Goal: Task Accomplishment & Management: Manage account settings

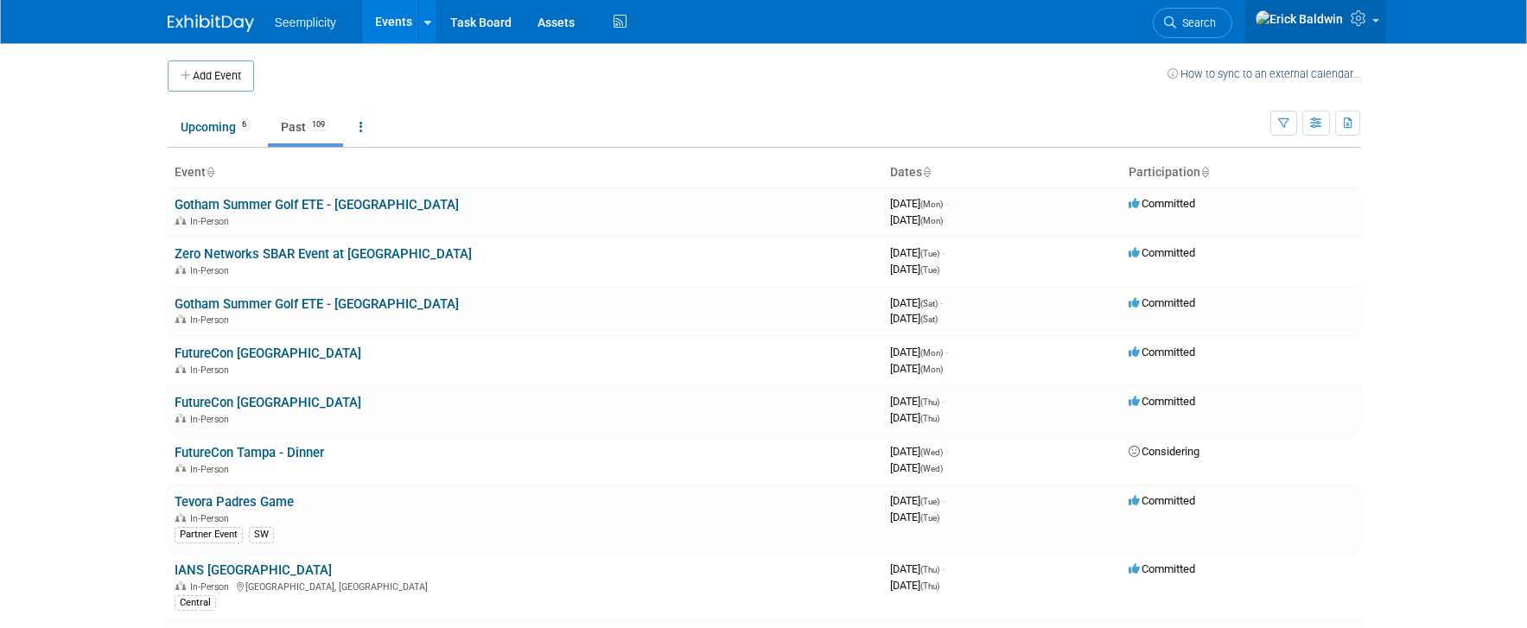
click at [1360, 23] on icon at bounding box center [1361, 18] width 20 height 16
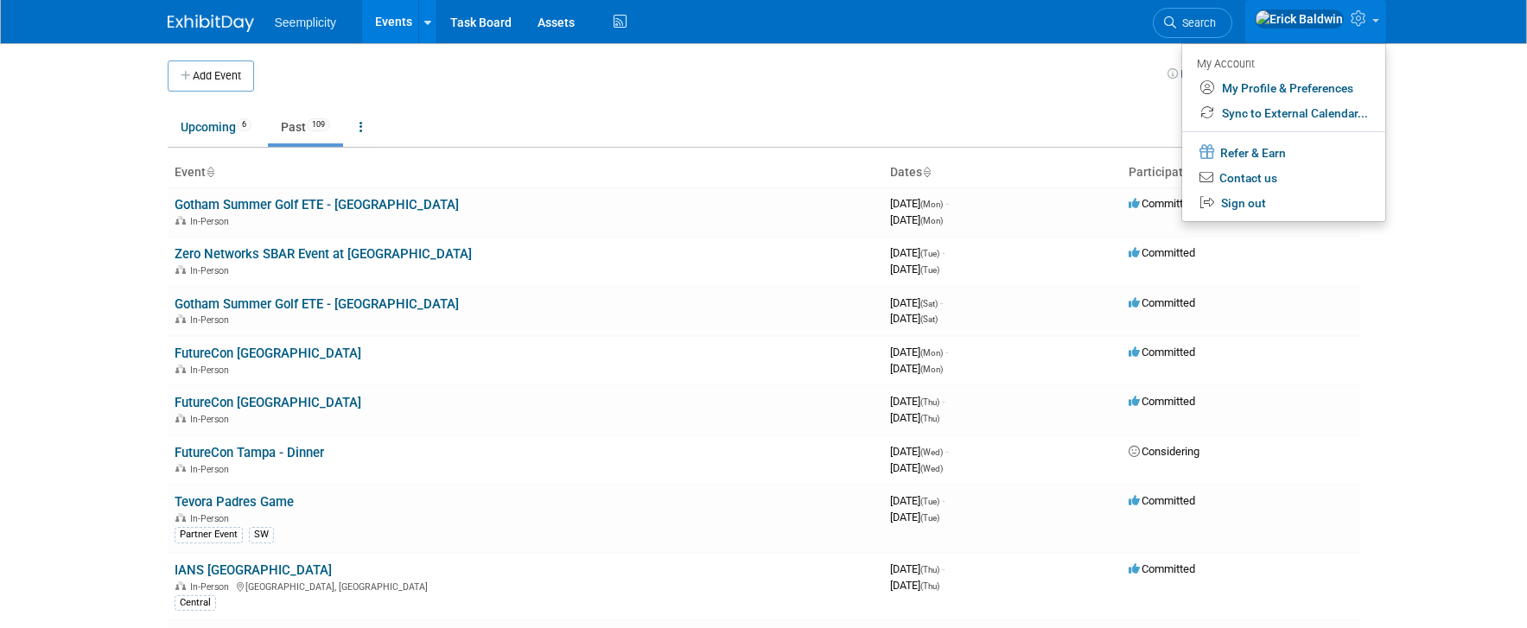
click at [306, 21] on span "Seemplicity" at bounding box center [306, 23] width 62 height 14
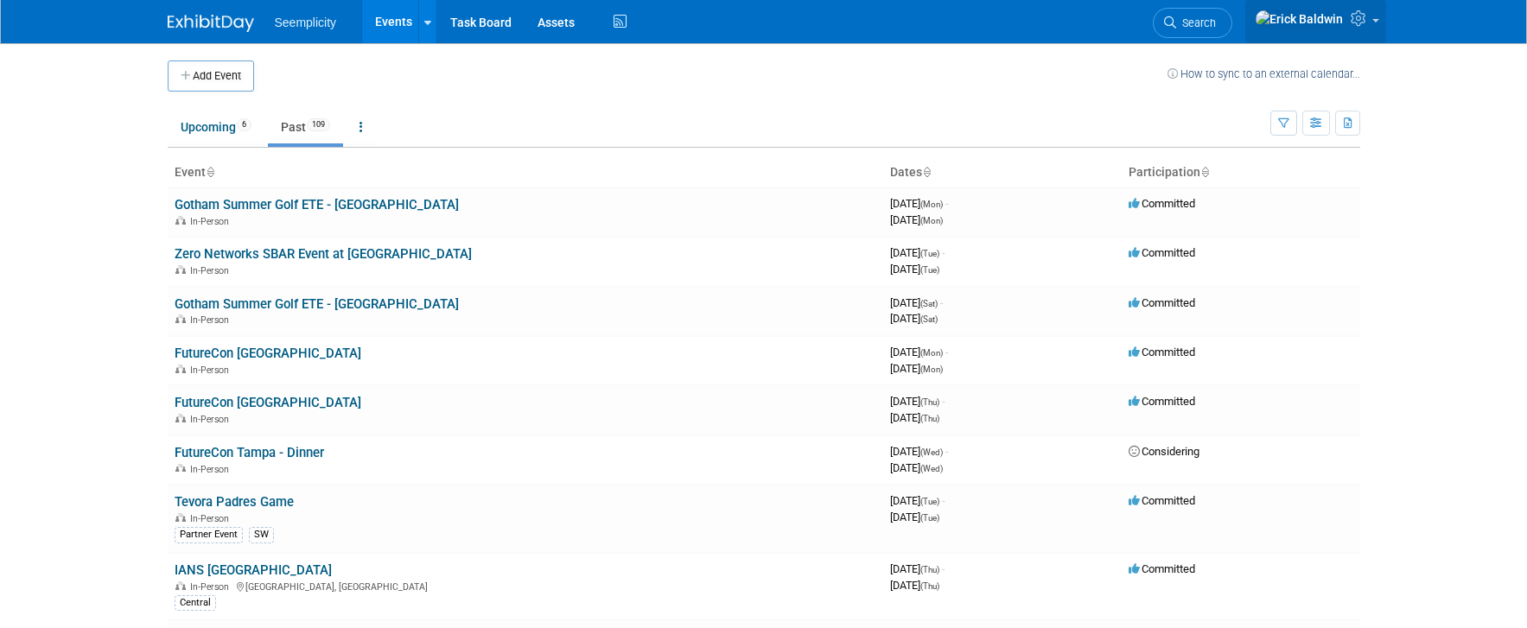
click at [1359, 21] on icon at bounding box center [1361, 18] width 20 height 16
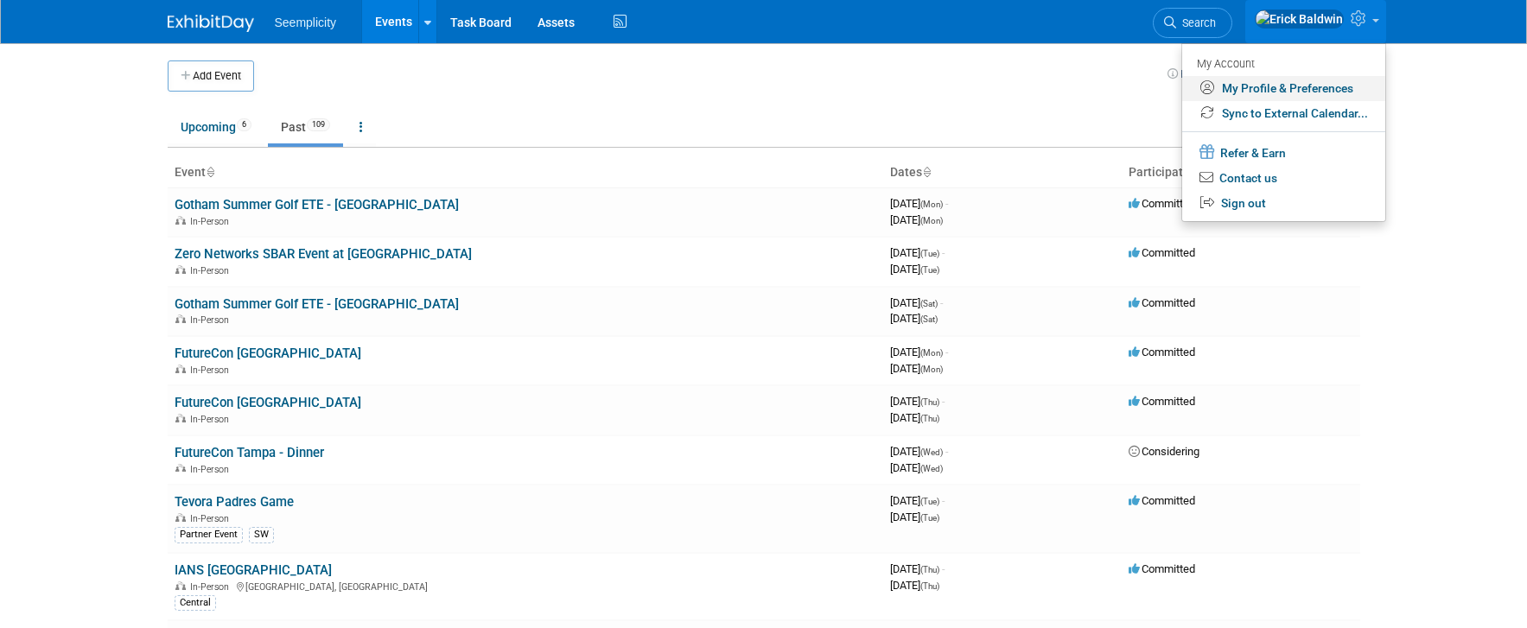
click at [1307, 88] on link "My Profile & Preferences" at bounding box center [1283, 88] width 203 height 25
